Goal: Information Seeking & Learning: Learn about a topic

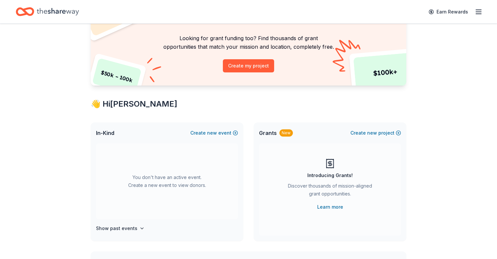
scroll to position [44, 0]
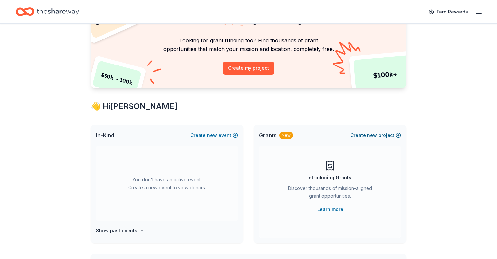
click at [367, 131] on button "Create new project" at bounding box center [375, 135] width 51 height 8
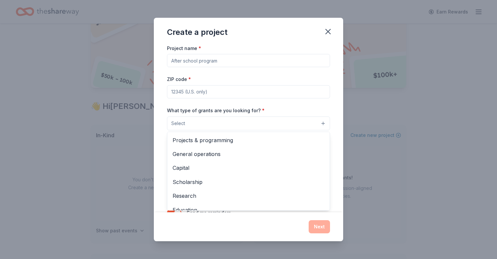
click at [255, 123] on button "Select" at bounding box center [248, 123] width 163 height 14
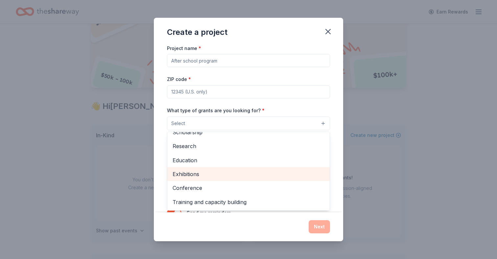
scroll to position [0, 0]
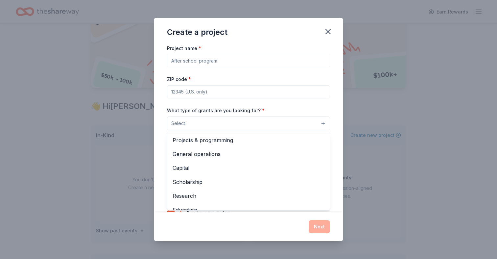
click at [326, 31] on div "Create a project Project name * ZIP code * What type of grants are you looking …" at bounding box center [248, 129] width 189 height 223
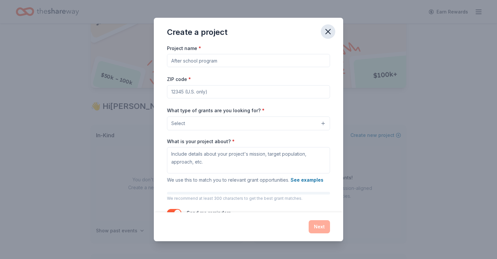
click at [327, 33] on icon "button" at bounding box center [328, 31] width 5 height 5
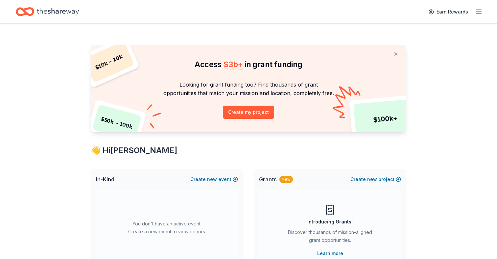
click at [56, 14] on icon "Home" at bounding box center [58, 11] width 42 height 13
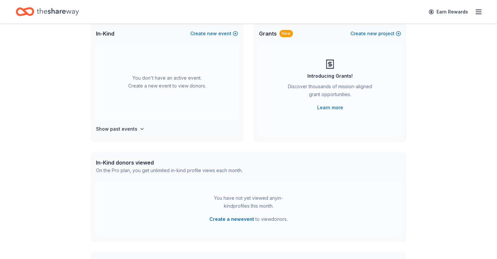
scroll to position [155, 0]
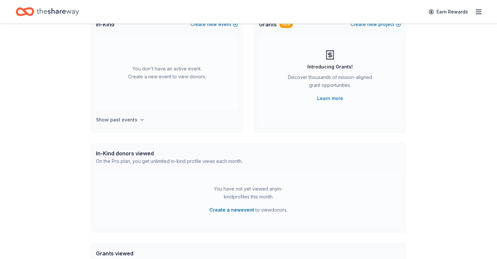
click at [126, 122] on h4 "Show past events" at bounding box center [116, 120] width 41 height 8
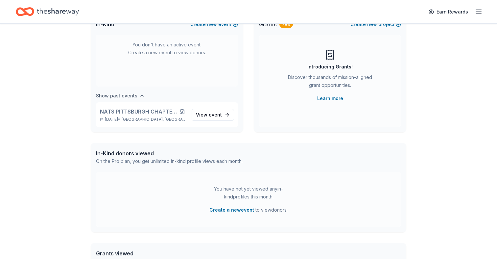
scroll to position [24, 0]
click at [131, 111] on span "NATS PITTSBURGH CHAPTER FIRST ANNIVERSARY" at bounding box center [139, 111] width 79 height 8
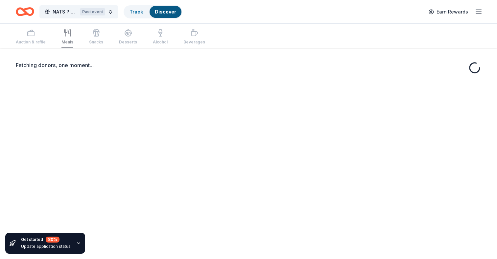
click at [202, 112] on div "Fetching donors, one moment..." at bounding box center [248, 177] width 497 height 259
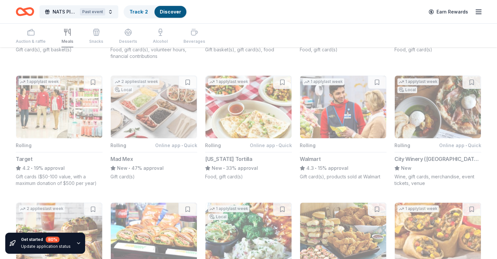
scroll to position [148, 0]
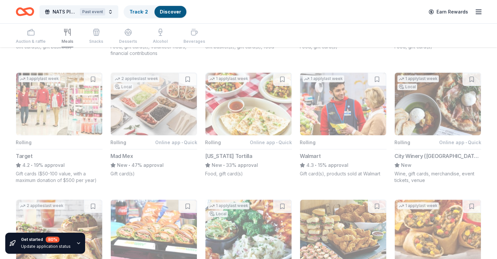
click at [76, 242] on icon "button" at bounding box center [78, 242] width 5 height 5
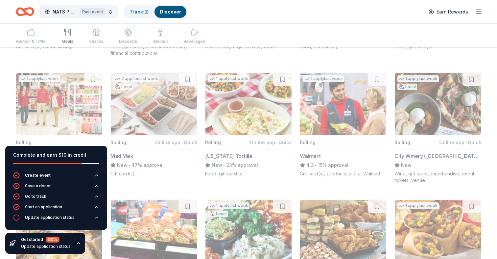
click at [142, 191] on div "Top rated 1 apply last week Rolling Online app • Quick Turning Point Restaurant…" at bounding box center [248, 184] width 465 height 478
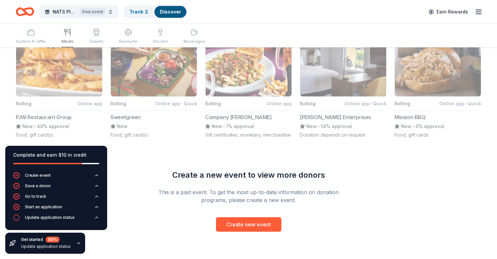
scroll to position [434, 0]
